Goal: Task Accomplishment & Management: Manage account settings

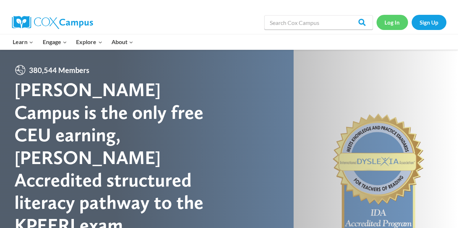
click at [395, 21] on link "Log In" at bounding box center [391, 22] width 31 height 15
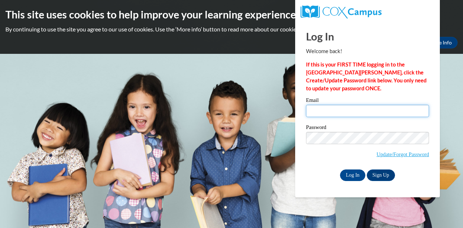
click at [373, 111] on input "Email" at bounding box center [367, 111] width 123 height 12
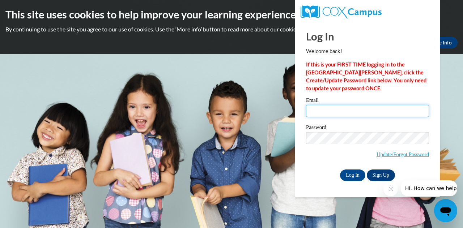
type input "ftaylor@corelearn.com"
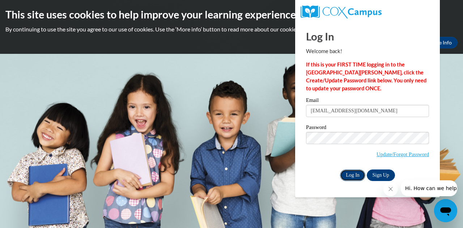
click at [358, 173] on input "Log In" at bounding box center [352, 176] width 25 height 12
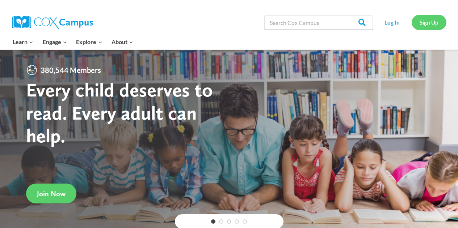
click at [427, 21] on link "Sign Up" at bounding box center [428, 22] width 35 height 15
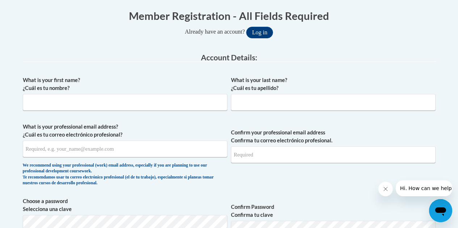
scroll to position [146, 0]
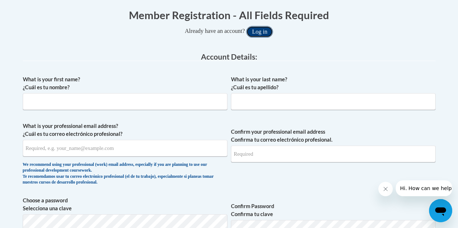
click at [259, 29] on button "Log in" at bounding box center [259, 32] width 27 height 12
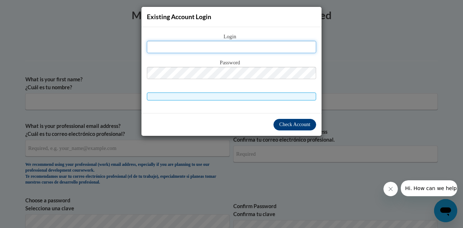
click at [197, 47] on input "text" at bounding box center [231, 47] width 169 height 12
type input "[EMAIL_ADDRESS][DOMAIN_NAME]"
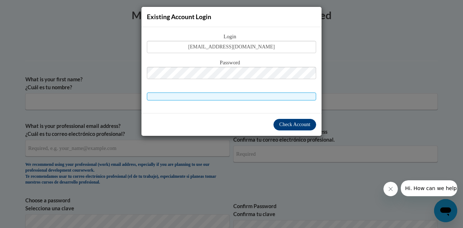
click at [373, 90] on div "Existing Account Login Login [EMAIL_ADDRESS][DOMAIN_NAME] Password Check Account" at bounding box center [231, 114] width 463 height 228
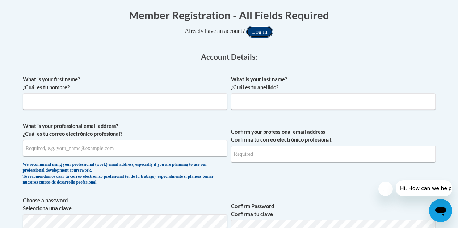
click at [267, 31] on button "Log in" at bounding box center [259, 32] width 27 height 12
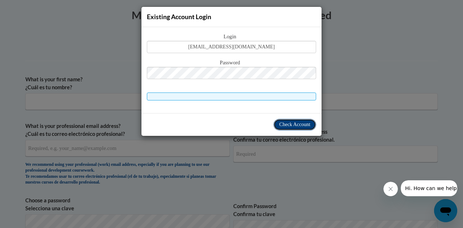
click at [296, 123] on span "Check Account" at bounding box center [294, 124] width 31 height 5
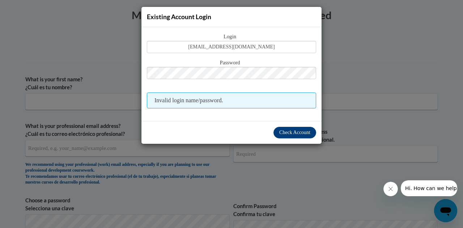
click at [357, 53] on div "Existing Account Login Login [EMAIL_ADDRESS][DOMAIN_NAME] Password Invalid logi…" at bounding box center [231, 114] width 463 height 228
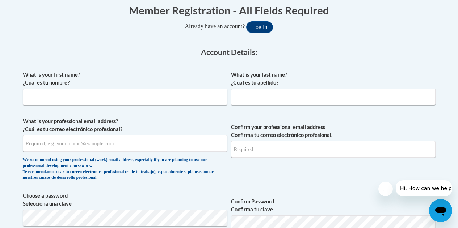
scroll to position [47, 0]
